Goal: Task Accomplishment & Management: Use online tool/utility

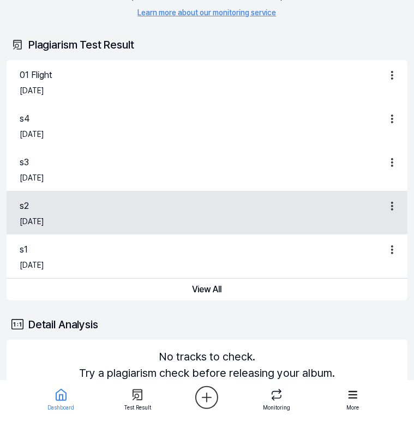
scroll to position [105, 0]
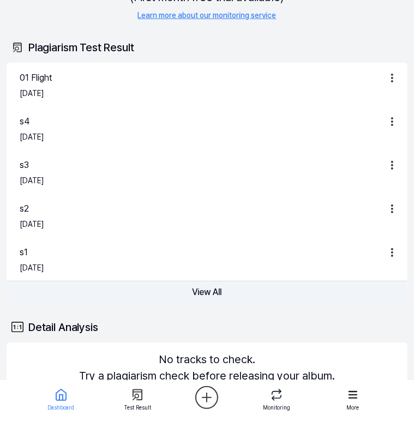
click at [259, 292] on button "View All" at bounding box center [207, 292] width 401 height 22
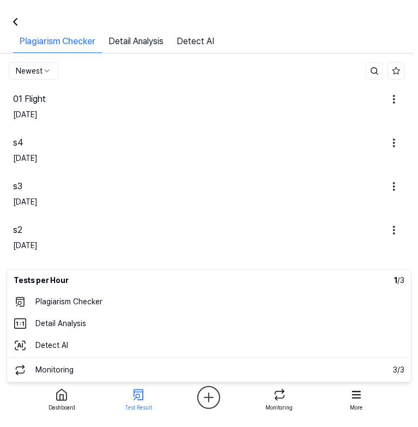
click at [208, 403] on html "Dashboard Pricing Update Contact 24 nndd Dashboard Plagiarism Checker Detail An…" at bounding box center [209, 213] width 418 height 427
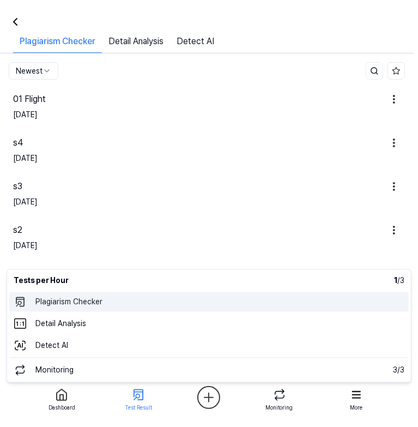
click at [155, 303] on 표절검사 "Plagiarism Checker" at bounding box center [208, 302] width 399 height 20
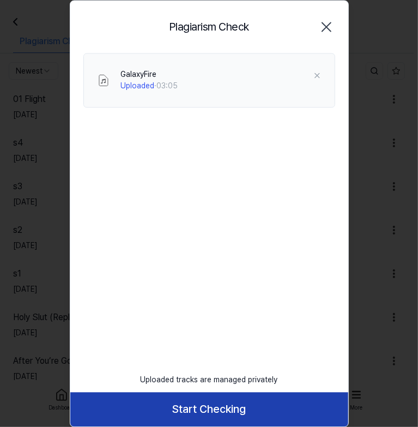
click at [195, 408] on button "Start Checking" at bounding box center [209, 409] width 278 height 34
drag, startPoint x: 195, startPoint y: 408, endPoint x: 163, endPoint y: 397, distance: 33.4
click at [163, 397] on button "Start Checking" at bounding box center [209, 409] width 278 height 34
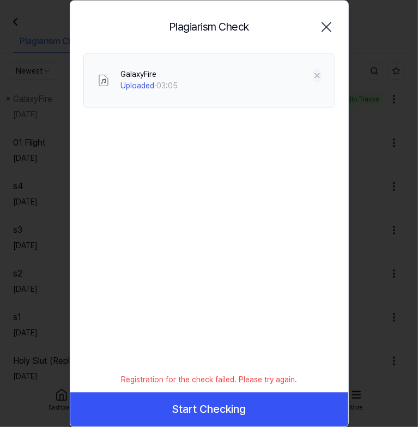
click at [318, 70] on button at bounding box center [317, 75] width 9 height 13
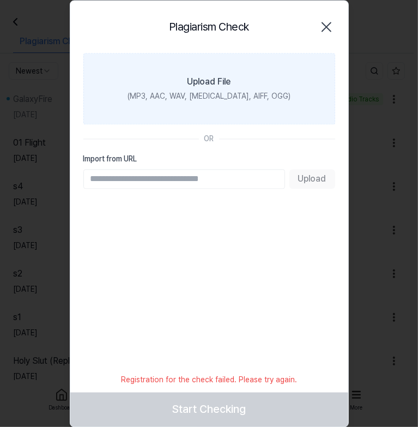
click at [264, 106] on label "Upload File (MP3, AAC, WAV, FLAC, AIFF, OGG)" at bounding box center [209, 88] width 252 height 71
click at [0, 0] on input "Upload File (MP3, AAC, WAV, FLAC, AIFF, OGG)" at bounding box center [0, 0] width 0 height 0
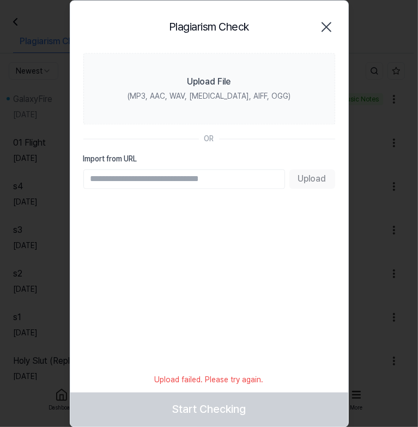
click at [327, 27] on icon "button" at bounding box center [326, 26] width 9 height 9
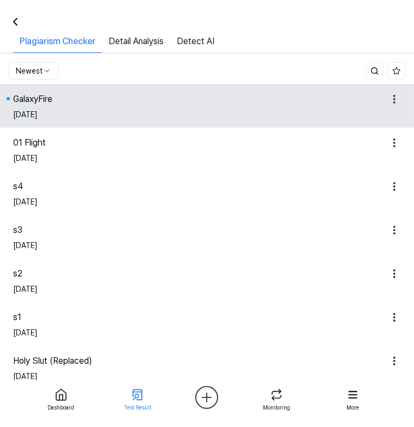
click at [215, 111] on div "Aug 31, 2025" at bounding box center [206, 115] width 387 height 18
click at [392, 94] on html "Dashboard Pricing Update Contact 25 nndd Dashboard Plagiarism Checker Detail An…" at bounding box center [207, 213] width 414 height 427
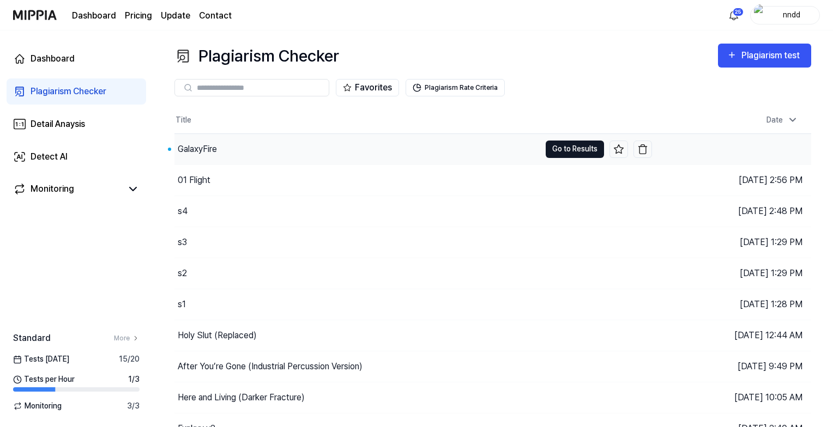
click at [555, 143] on button "Go to Results" at bounding box center [575, 149] width 58 height 17
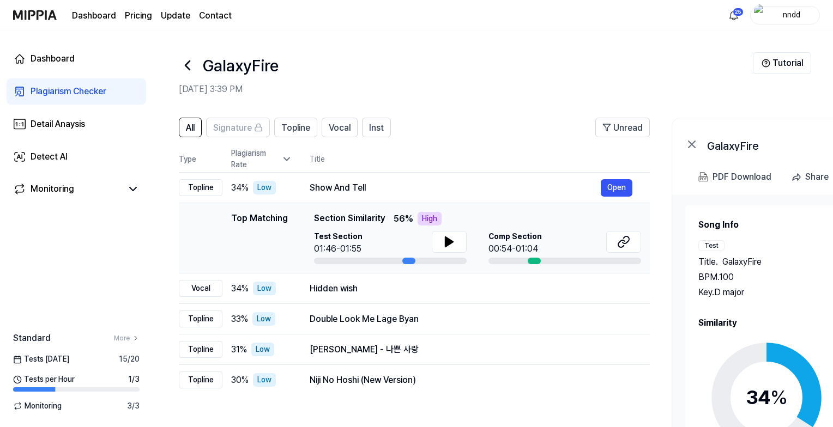
click at [113, 90] on link "Plagiarism Checker" at bounding box center [77, 91] width 140 height 26
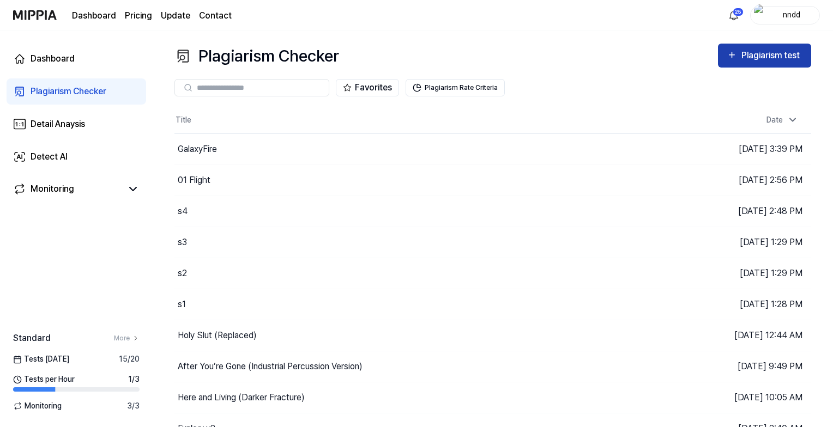
click at [772, 51] on div "Plagiarism test" at bounding box center [771, 56] width 61 height 14
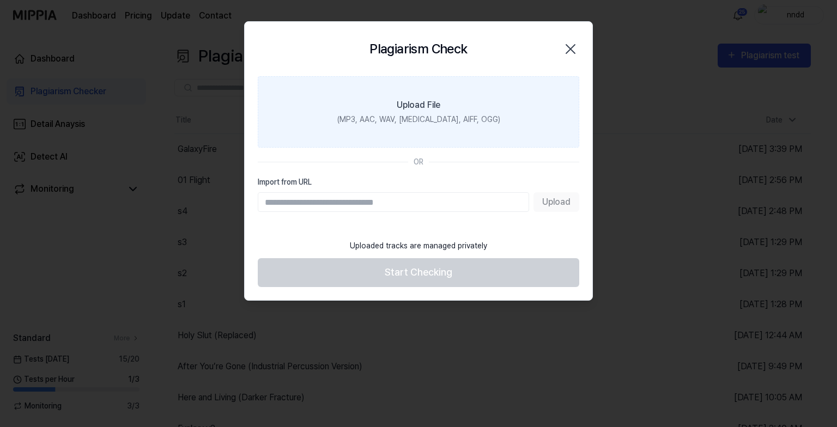
click at [555, 126] on label "Upload File (MP3, AAC, WAV, FLAC, AIFF, OGG)" at bounding box center [419, 111] width 322 height 71
click at [0, 0] on input "Upload File (MP3, AAC, WAV, FLAC, AIFF, OGG)" at bounding box center [0, 0] width 0 height 0
click at [465, 108] on label "Upload File (MP3, AAC, WAV, FLAC, AIFF, OGG)" at bounding box center [419, 111] width 322 height 71
click at [0, 0] on input "Upload File (MP3, AAC, WAV, FLAC, AIFF, OGG)" at bounding box center [0, 0] width 0 height 0
click at [571, 54] on icon "button" at bounding box center [570, 48] width 17 height 17
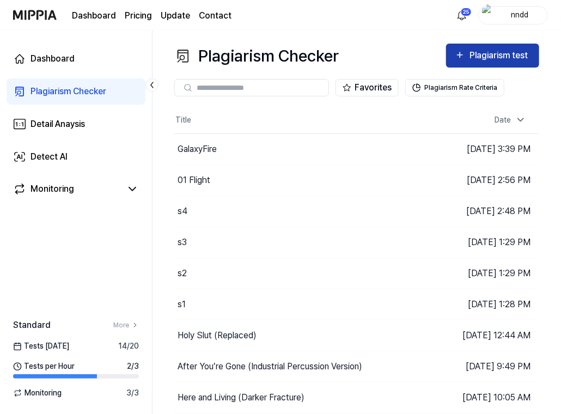
click at [481, 47] on button "Plagiarism test" at bounding box center [492, 56] width 93 height 24
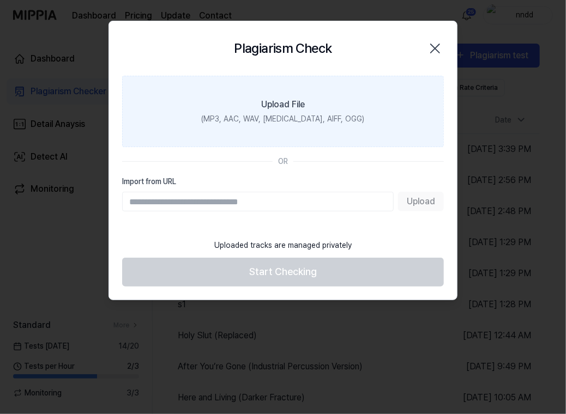
click at [277, 106] on div "Upload File" at bounding box center [283, 104] width 44 height 13
click at [0, 0] on input "Upload File (MP3, AAC, WAV, FLAC, AIFF, OGG)" at bounding box center [0, 0] width 0 height 0
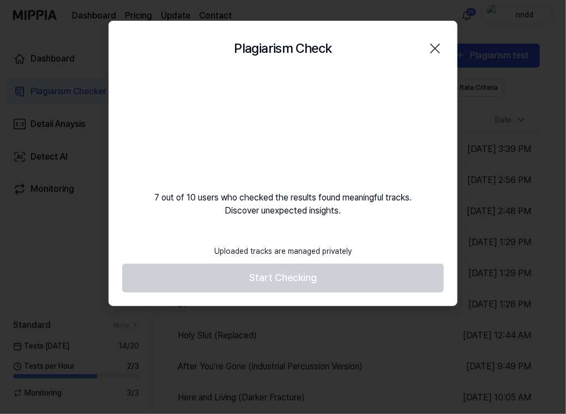
click at [312, 225] on div "Plagiarism Check Close 7 out of 10 users who checked the results found meaningf…" at bounding box center [282, 164] width 349 height 286
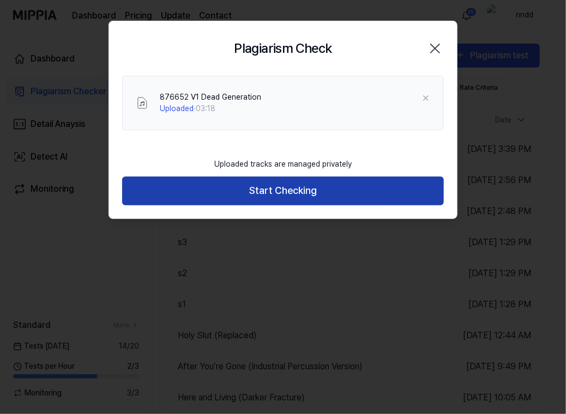
click at [299, 180] on button "Start Checking" at bounding box center [283, 191] width 322 height 29
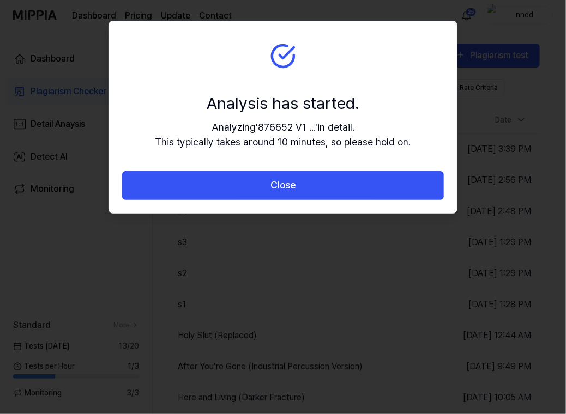
click at [299, 180] on button "Close" at bounding box center [283, 185] width 322 height 29
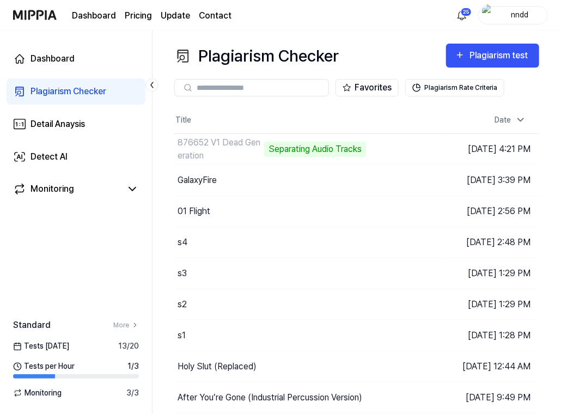
click at [282, 90] on input "text" at bounding box center [259, 88] width 125 height 10
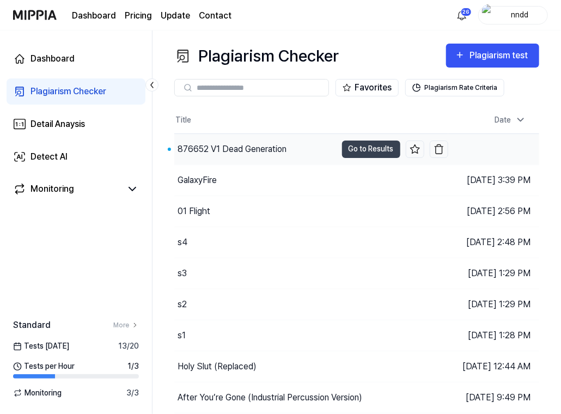
click at [264, 143] on div "876652 V1 Dead Generation" at bounding box center [232, 149] width 109 height 13
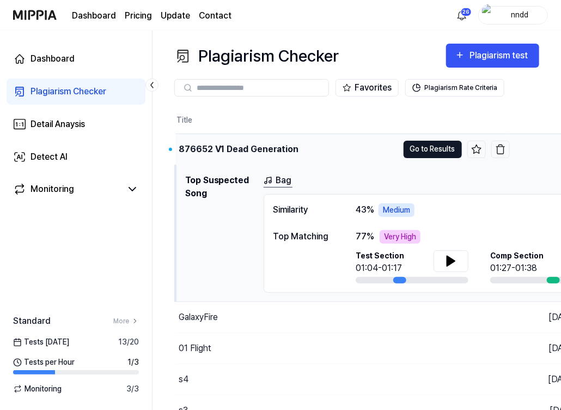
click at [431, 148] on button "Go to Results" at bounding box center [433, 149] width 58 height 17
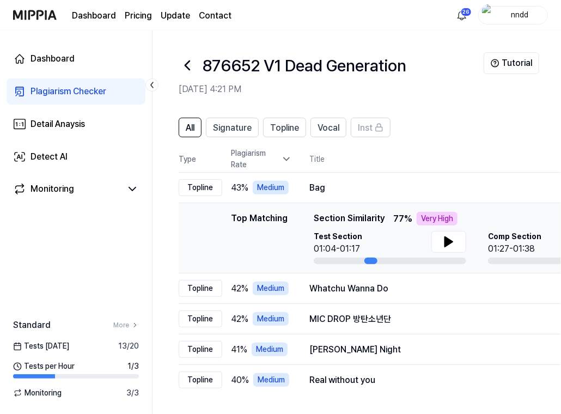
click at [183, 63] on icon at bounding box center [187, 65] width 17 height 17
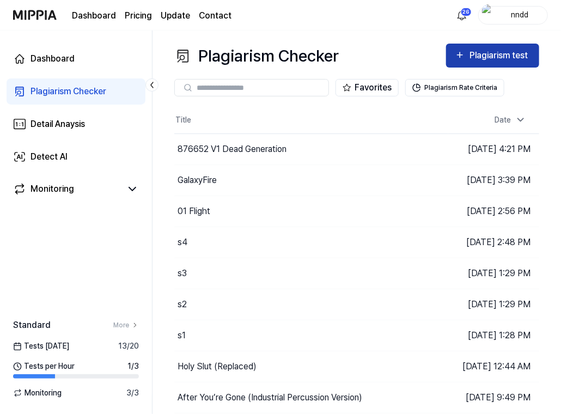
click at [478, 58] on div "Plagiarism test" at bounding box center [500, 56] width 61 height 14
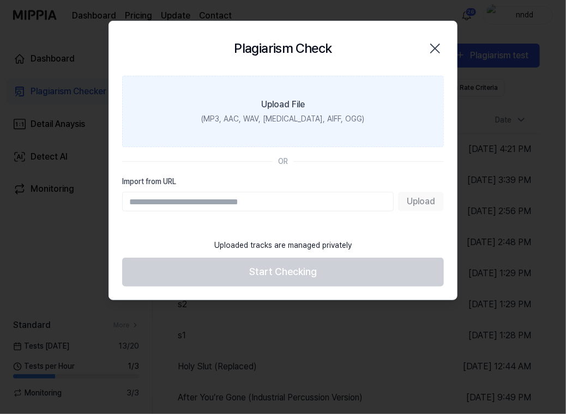
click at [298, 110] on div "Upload File" at bounding box center [283, 104] width 44 height 13
click at [0, 0] on input "Upload File (MP3, AAC, WAV, FLAC, AIFF, OGG)" at bounding box center [0, 0] width 0 height 0
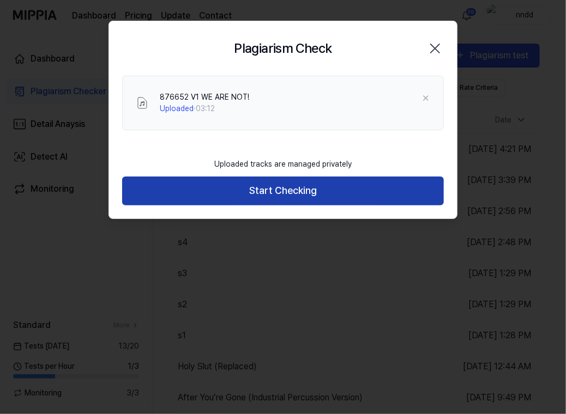
click at [313, 192] on button "Start Checking" at bounding box center [283, 191] width 322 height 29
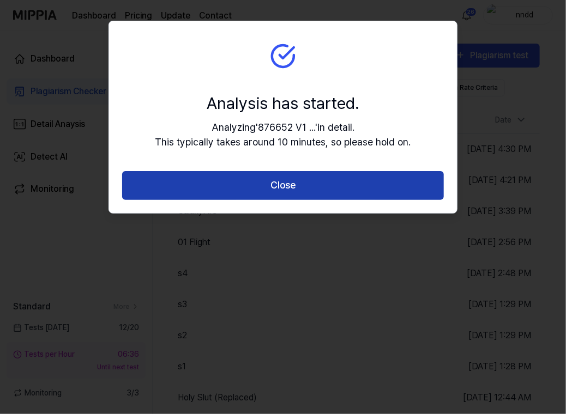
click at [275, 183] on button "Close" at bounding box center [283, 185] width 322 height 29
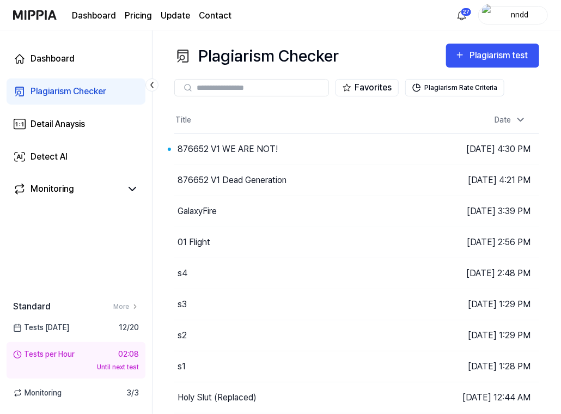
click at [405, 2] on div "Dashboard Pricing Update Contact 27 nndd" at bounding box center [280, 15] width 535 height 30
click at [277, 148] on div "876652 V1 WE ARE NOT!" at bounding box center [255, 149] width 162 height 31
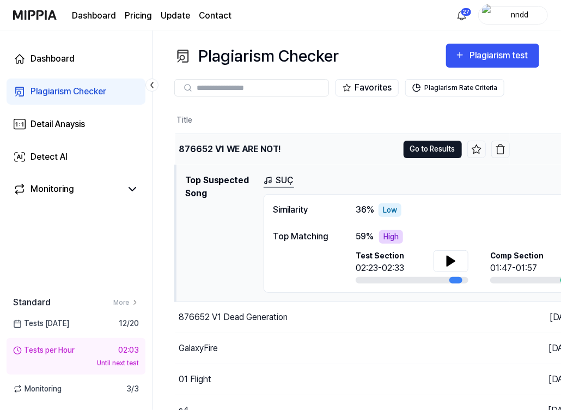
click at [414, 147] on button "Go to Results" at bounding box center [433, 149] width 58 height 17
